Goal: Find specific fact: Find specific fact

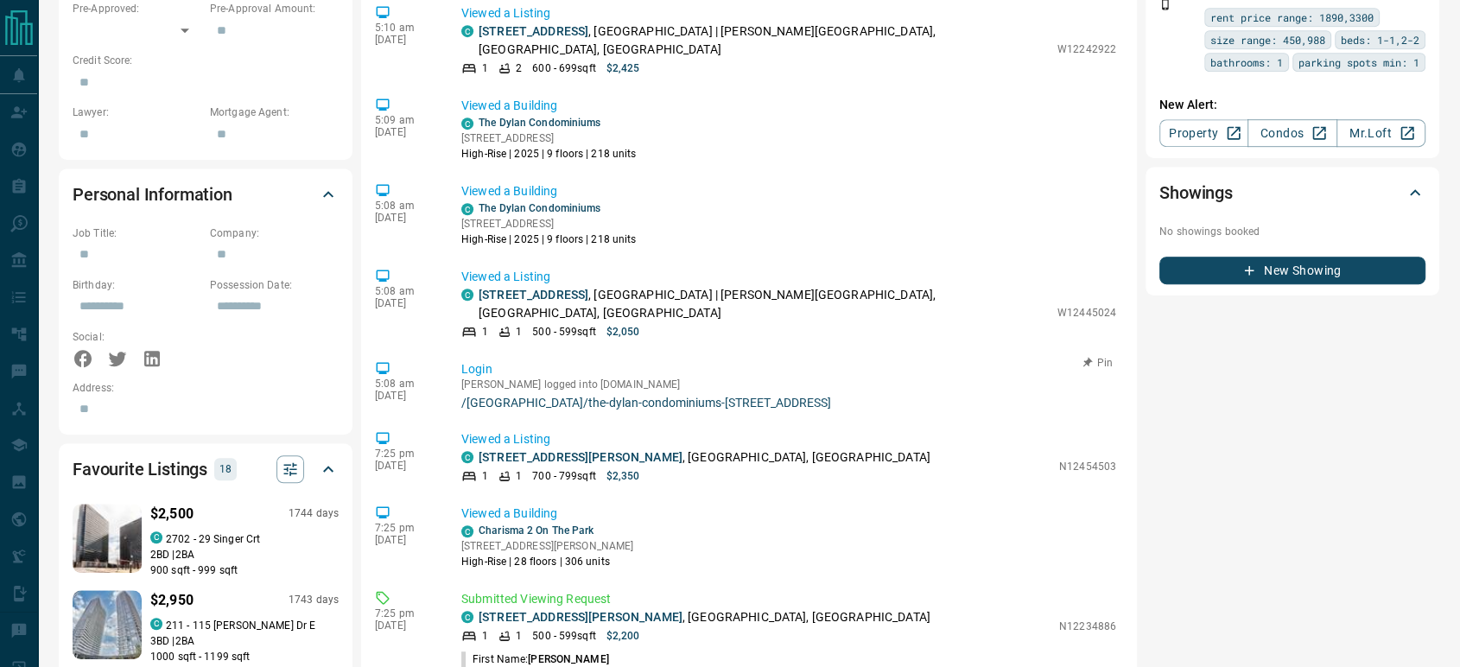
scroll to position [1056, 0]
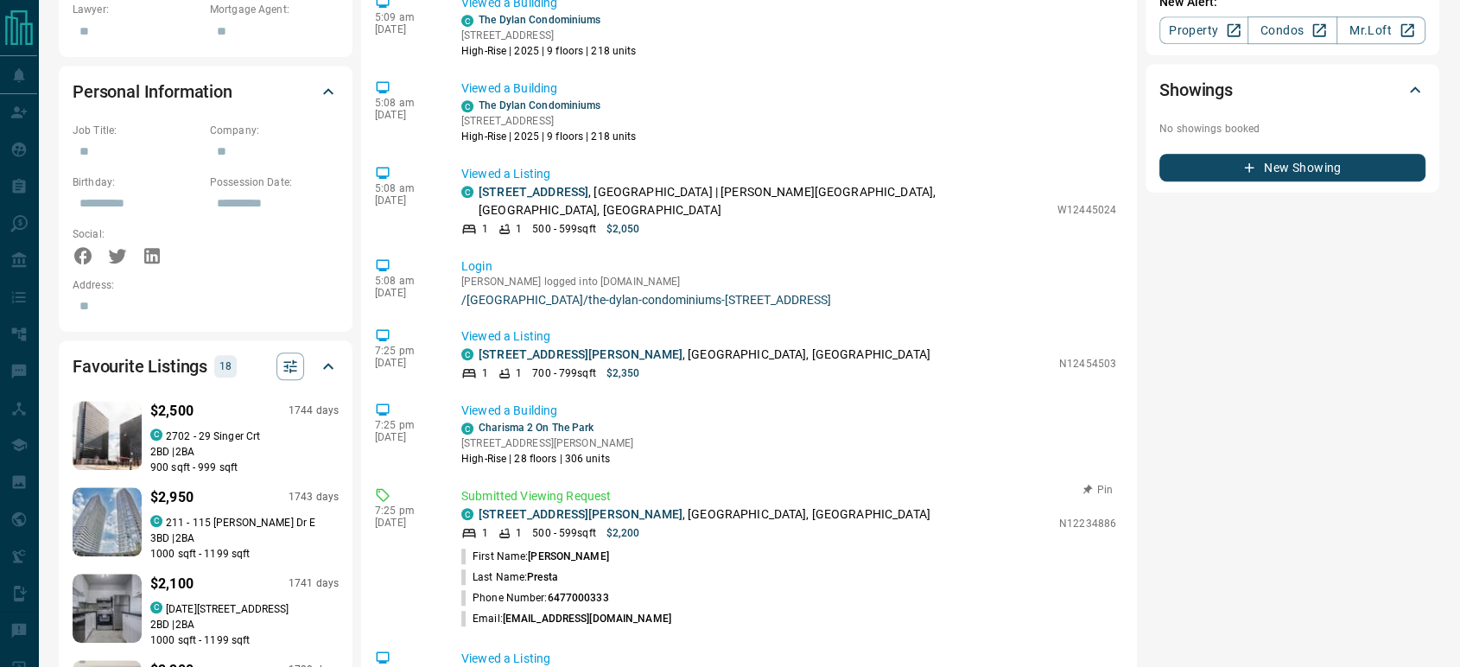
click at [1068, 516] on p "N12234886" at bounding box center [1087, 524] width 57 height 16
copy p "N12234886"
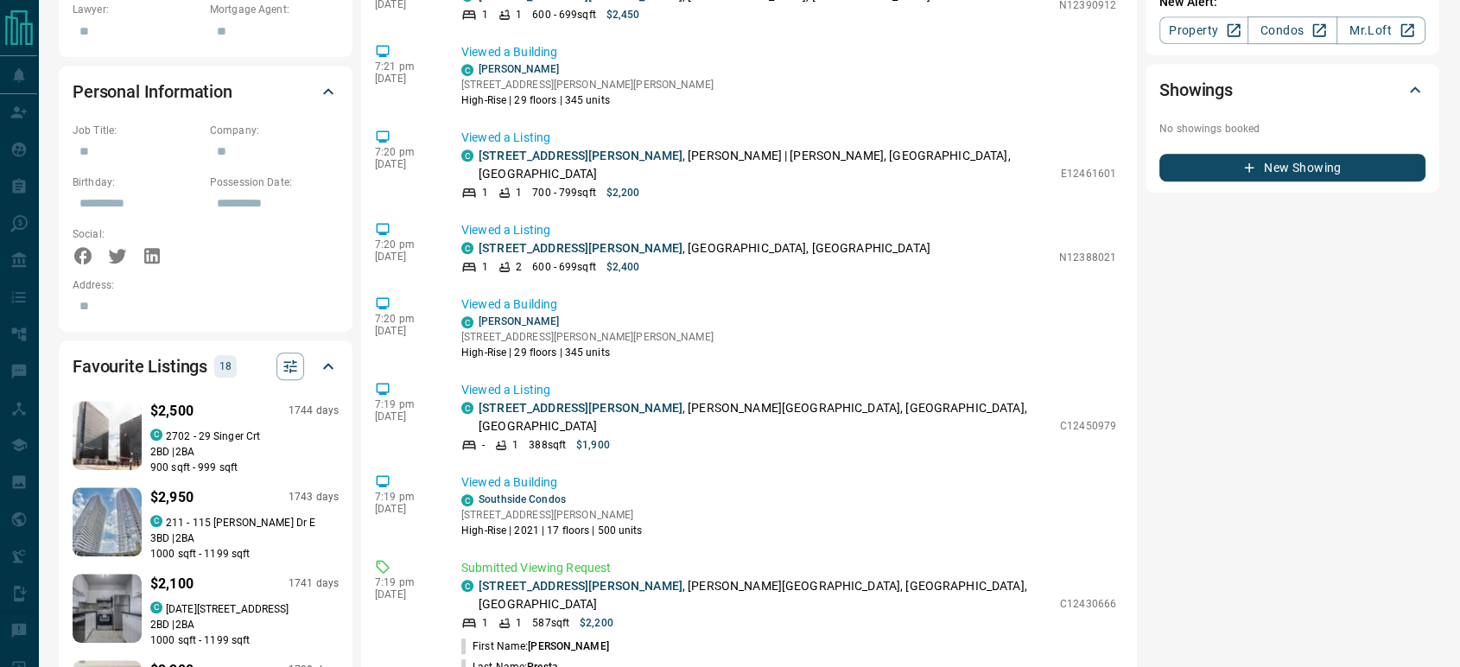
scroll to position [2144, 0]
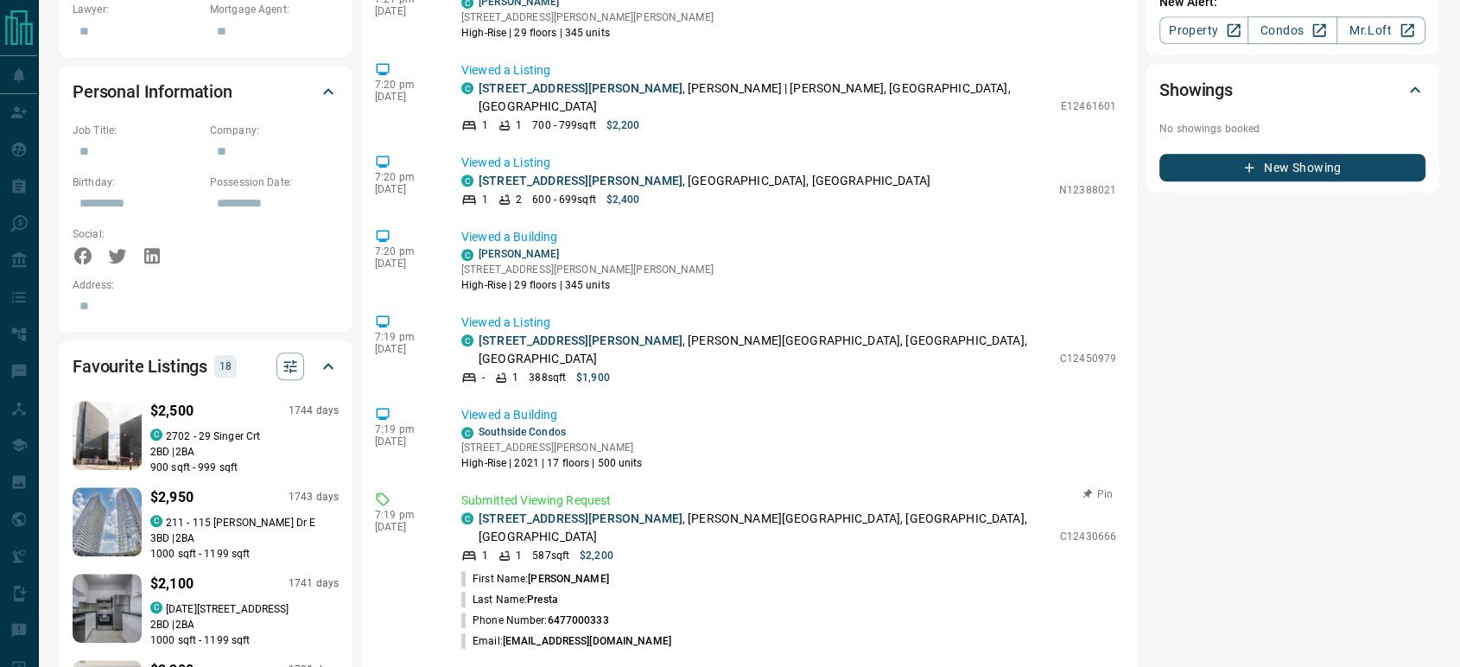
click at [1073, 529] on p "C12430666" at bounding box center [1088, 537] width 56 height 16
copy p "C12430666"
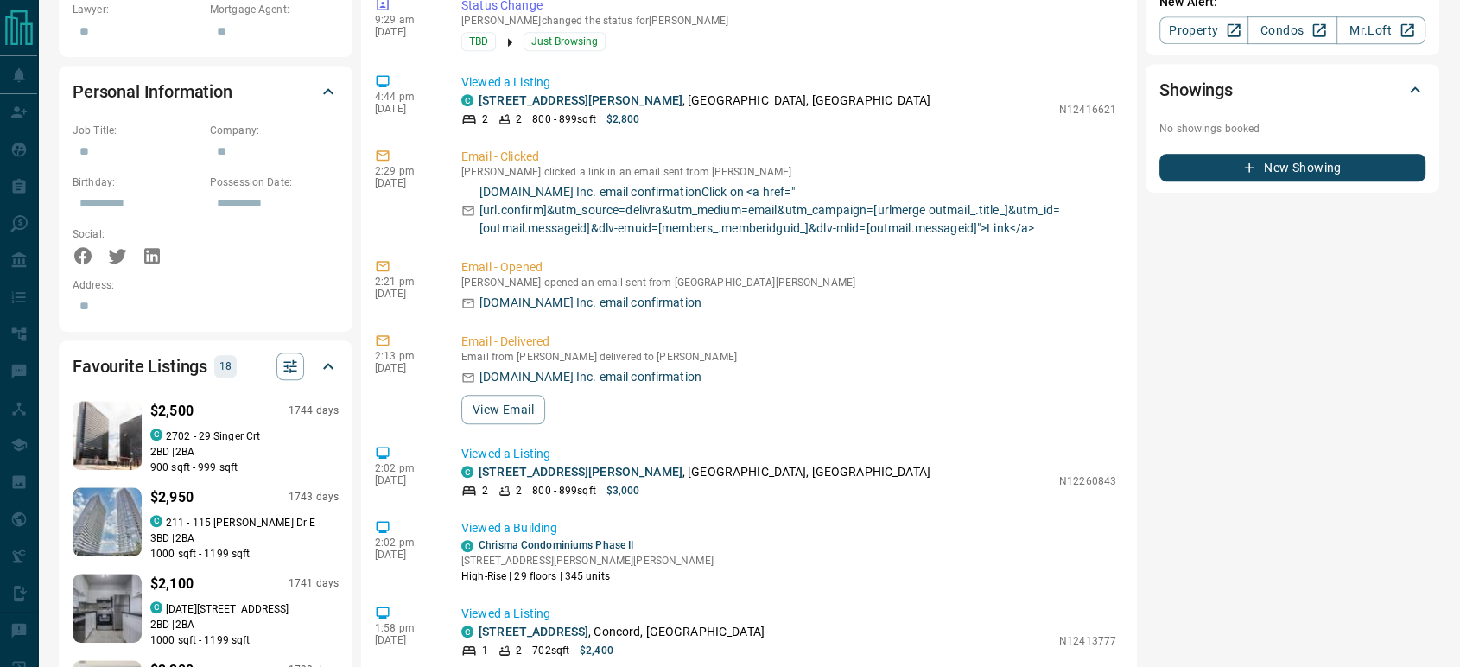
scroll to position [3945, 0]
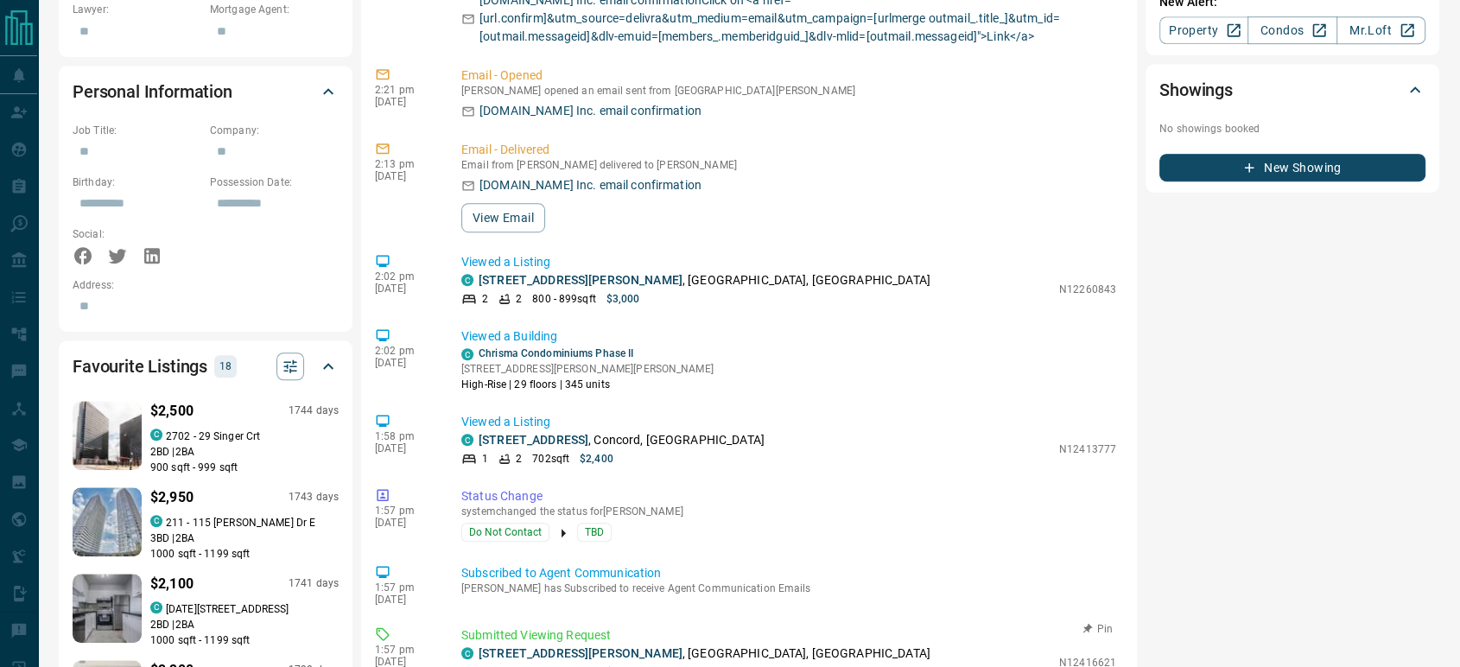
click at [1059, 655] on p "N12416621" at bounding box center [1087, 663] width 57 height 16
copy p "N12416621"
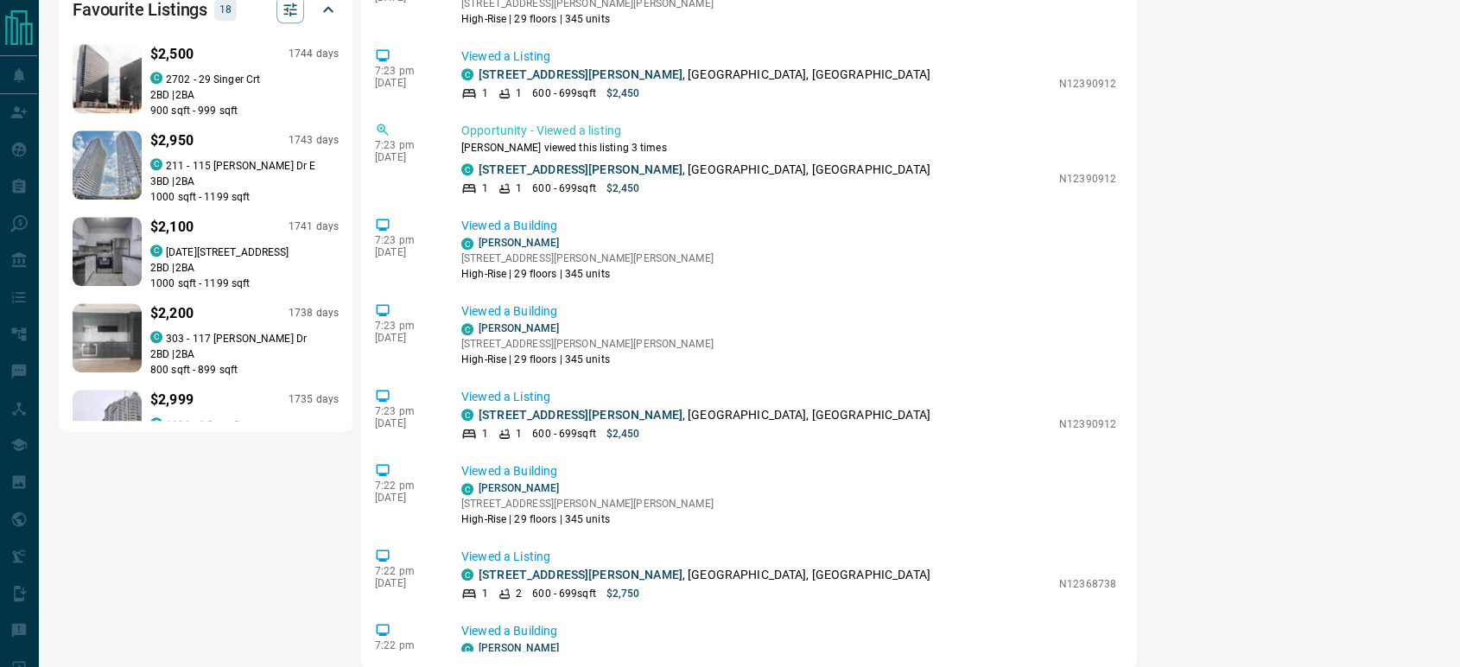
scroll to position [0, 0]
